Goal: Navigation & Orientation: Find specific page/section

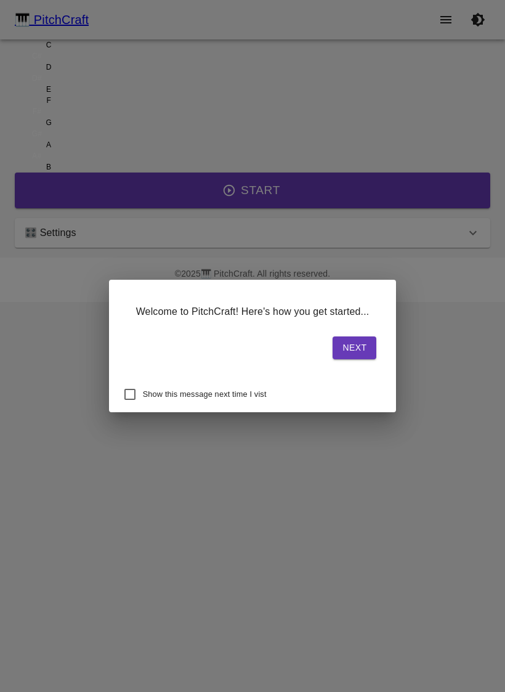
click at [333, 348] on button "Next" at bounding box center [355, 347] width 44 height 23
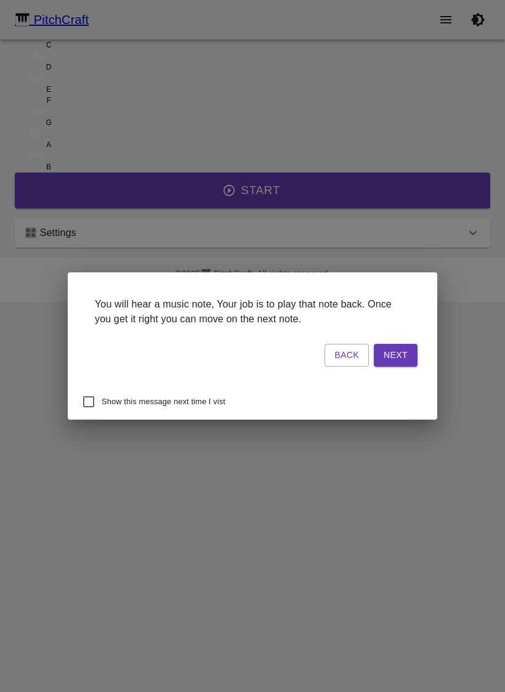
click at [374, 352] on button "Next" at bounding box center [396, 355] width 44 height 23
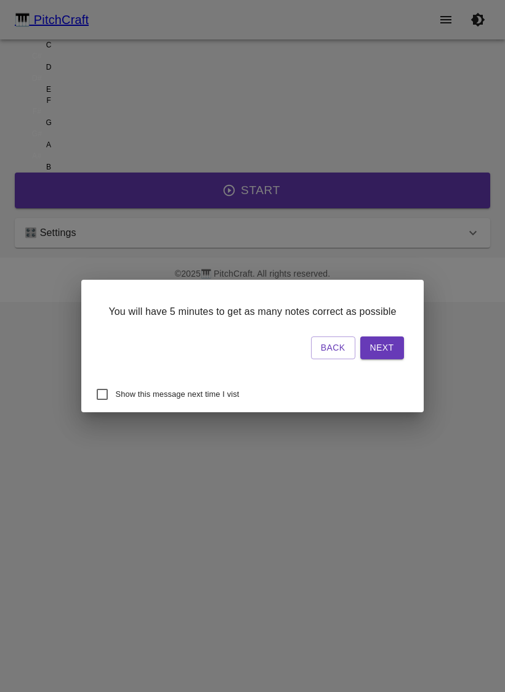
click at [360, 354] on button "Next" at bounding box center [382, 347] width 44 height 23
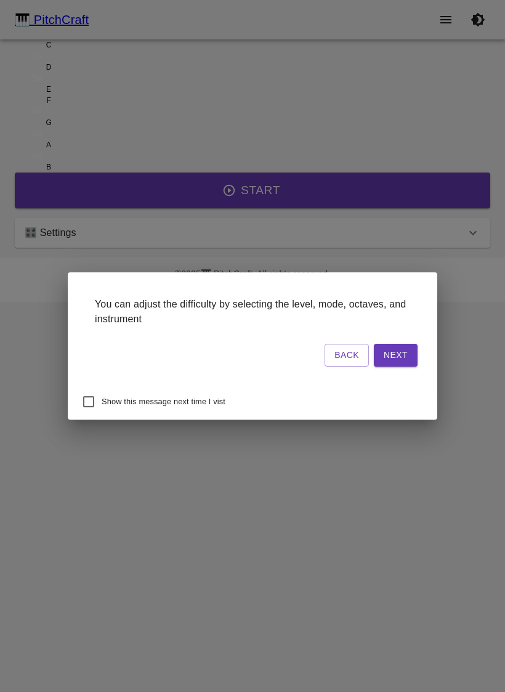
click at [374, 354] on button "Next" at bounding box center [396, 355] width 44 height 23
click at [341, 348] on button "Start Playing" at bounding box center [372, 355] width 89 height 23
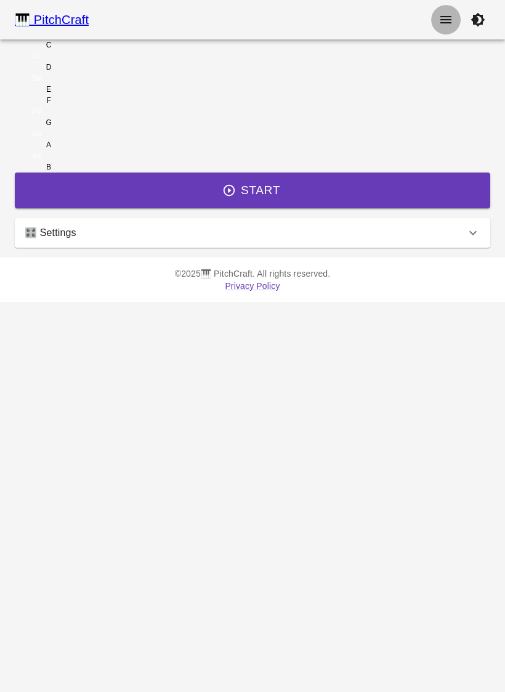
click at [441, 18] on icon "show more" at bounding box center [446, 19] width 15 height 15
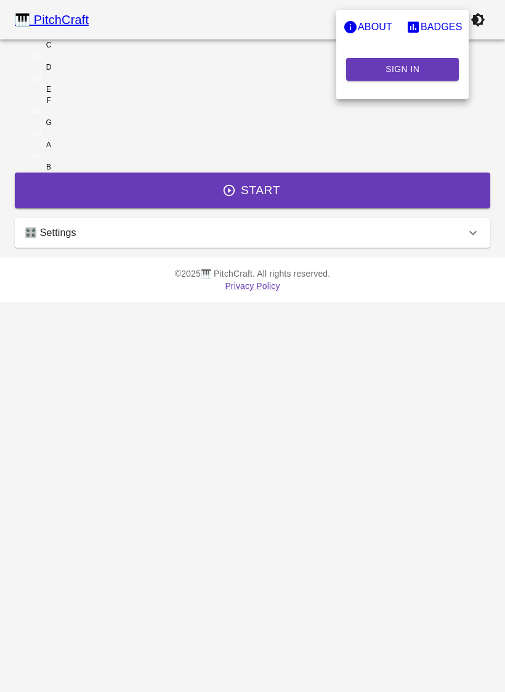
click at [399, 17] on button "About" at bounding box center [367, 27] width 63 height 25
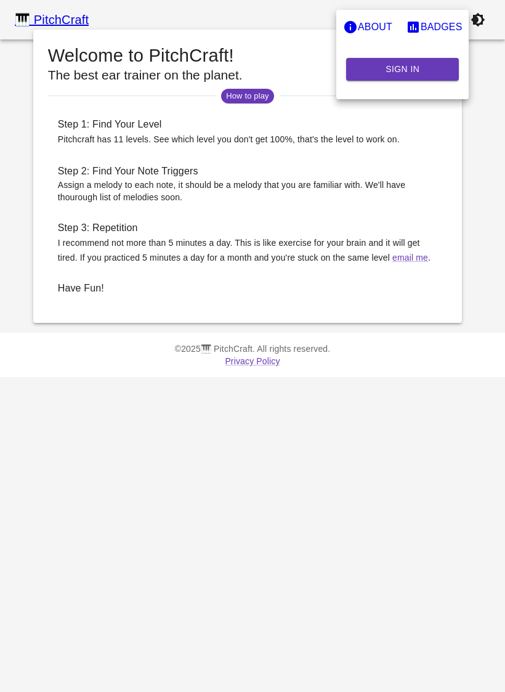
click at [421, 35] on p "Badges" at bounding box center [442, 27] width 42 height 15
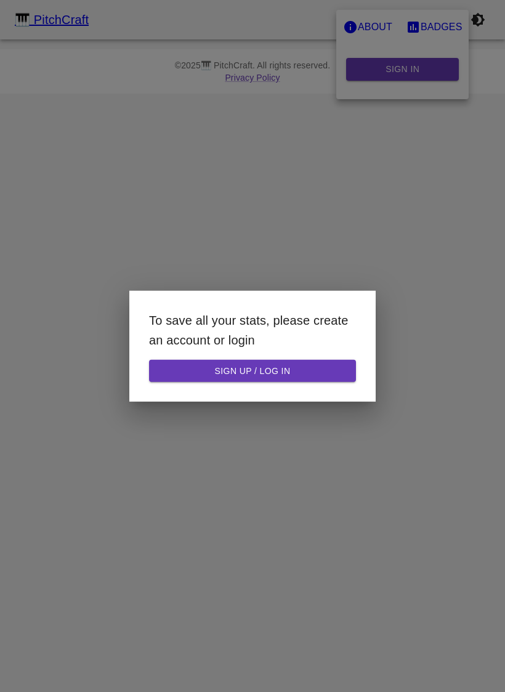
click at [396, 96] on div at bounding box center [252, 346] width 505 height 692
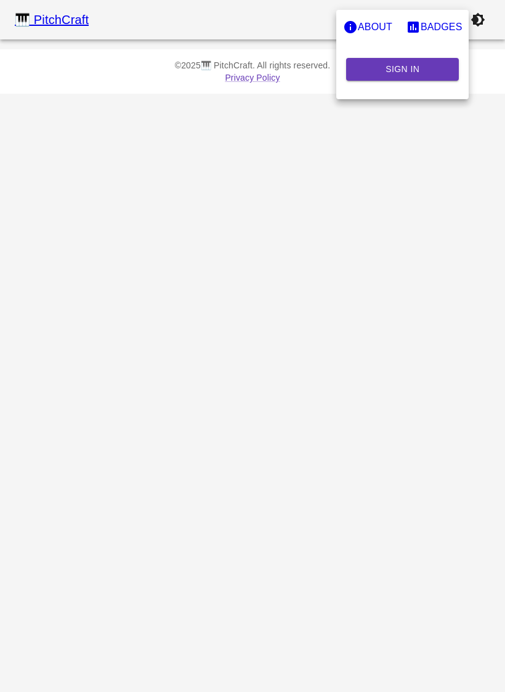
click at [398, 81] on button "Sign In" at bounding box center [402, 69] width 113 height 23
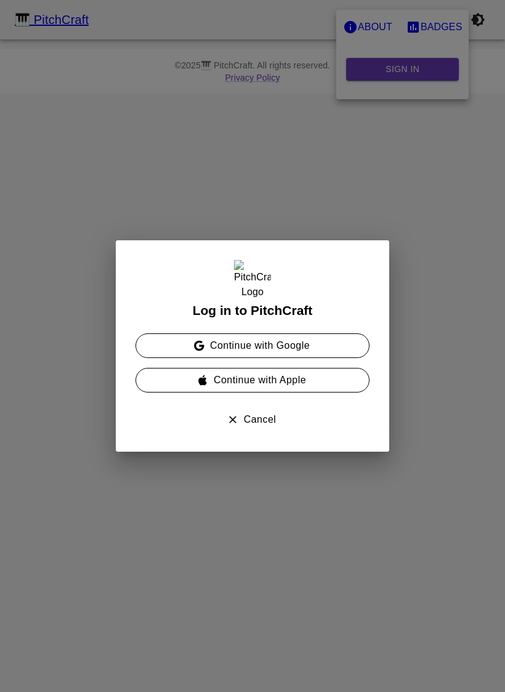
click at [231, 378] on button "Continue with Apple" at bounding box center [253, 380] width 234 height 25
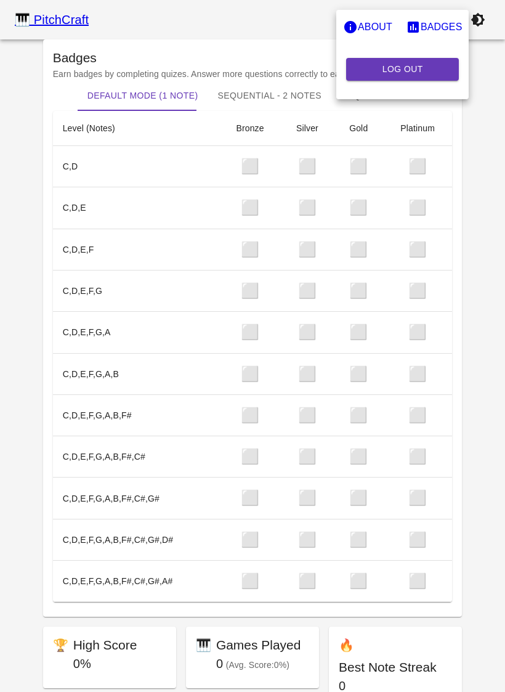
click at [478, 16] on div at bounding box center [252, 346] width 505 height 692
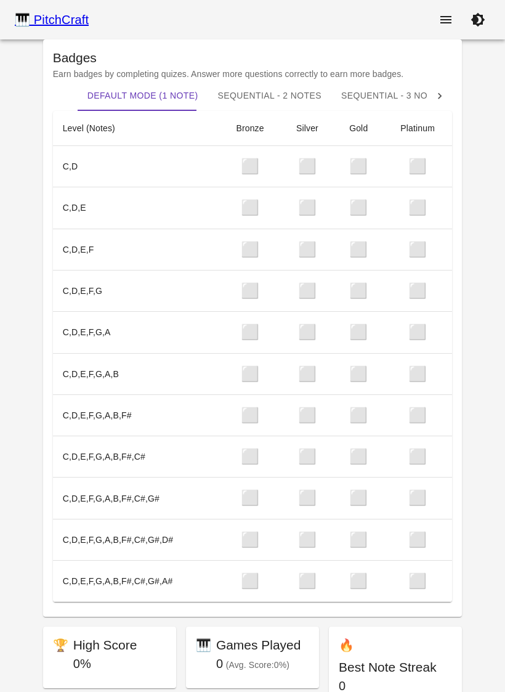
click at [405, 24] on div "🎹 PitchCraft About Badges Log Out" at bounding box center [252, 19] width 505 height 39
click at [30, 16] on div "🎹 PitchCraft" at bounding box center [52, 20] width 74 height 20
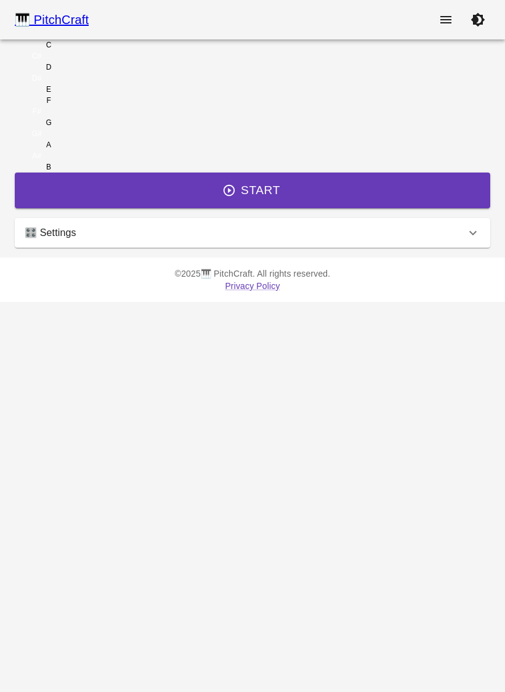
click at [76, 240] on p "🎛️ Settings" at bounding box center [51, 233] width 52 height 15
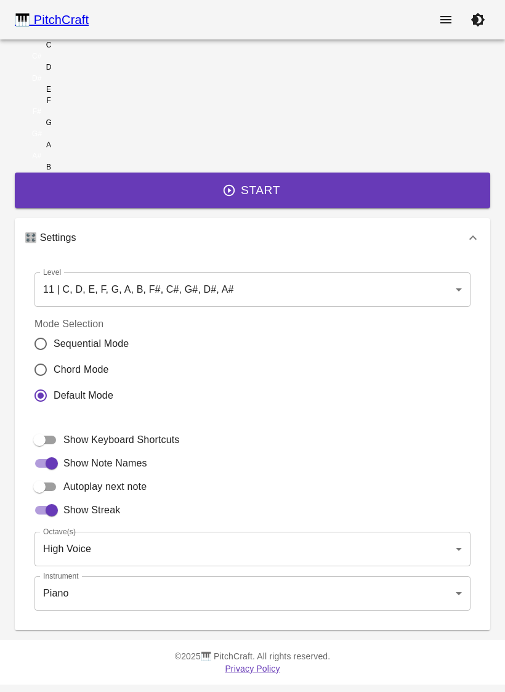
click at [40, 15] on div "🎹 PitchCraft" at bounding box center [52, 20] width 74 height 20
click at [448, 21] on icon "show more" at bounding box center [446, 19] width 15 height 15
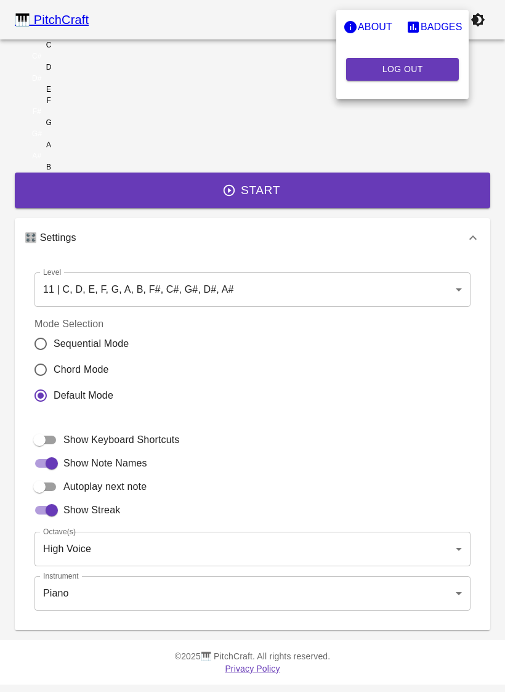
click at [392, 25] on p "About" at bounding box center [375, 27] width 35 height 15
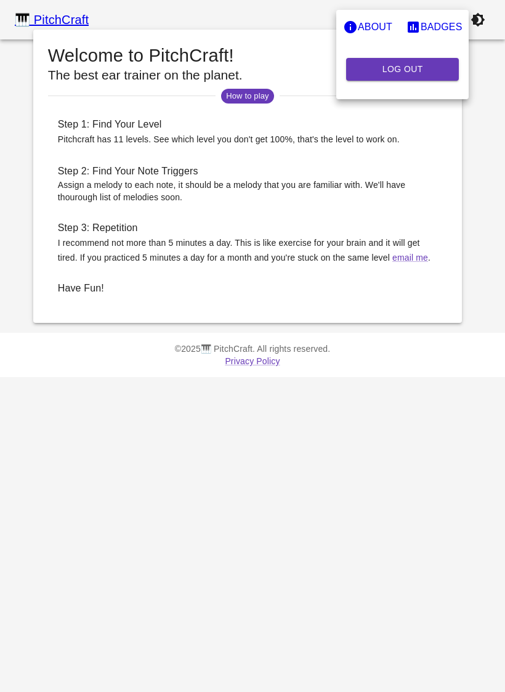
click at [342, 482] on div at bounding box center [252, 346] width 505 height 692
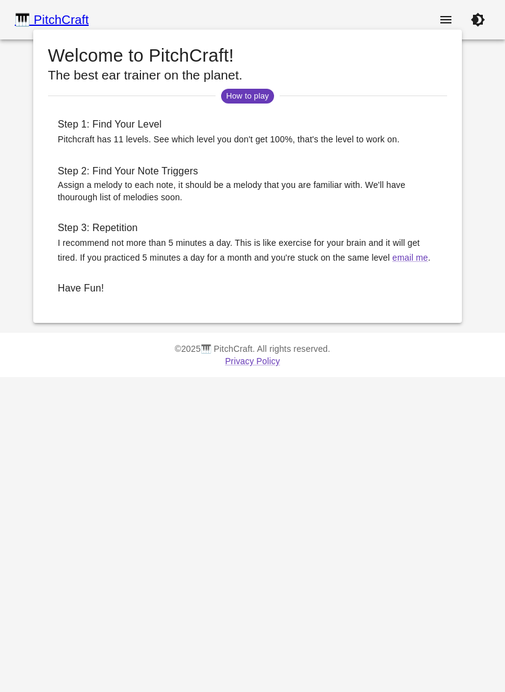
click at [452, 20] on icon "show more" at bounding box center [446, 19] width 11 height 7
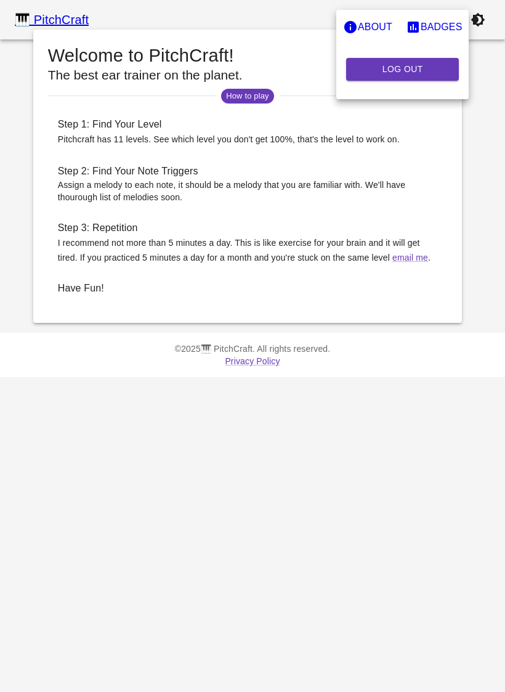
click at [401, 81] on button "Log Out" at bounding box center [402, 69] width 113 height 23
